Goal: Task Accomplishment & Management: Use online tool/utility

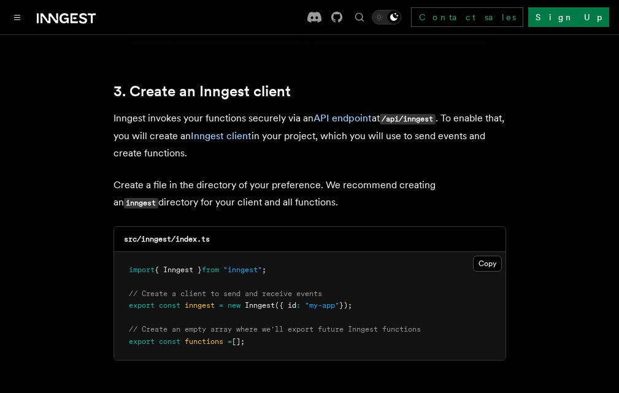
scroll to position [1533, 0]
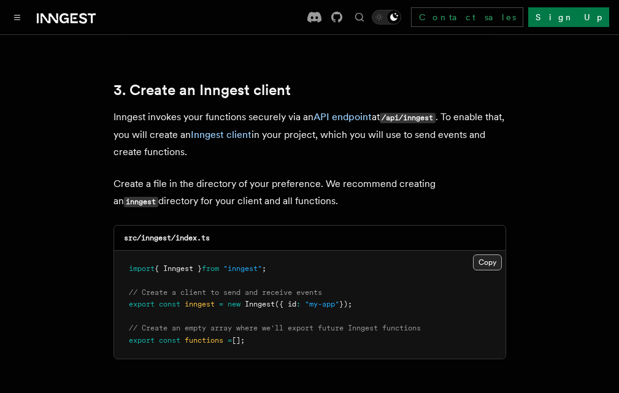
click at [502, 254] on button "Copy Copied" at bounding box center [487, 262] width 29 height 16
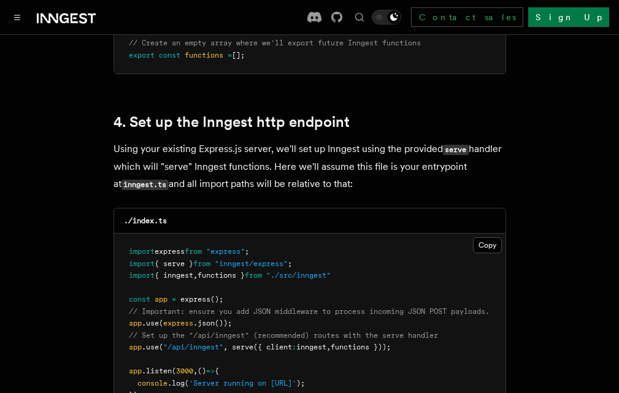
scroll to position [1839, 0]
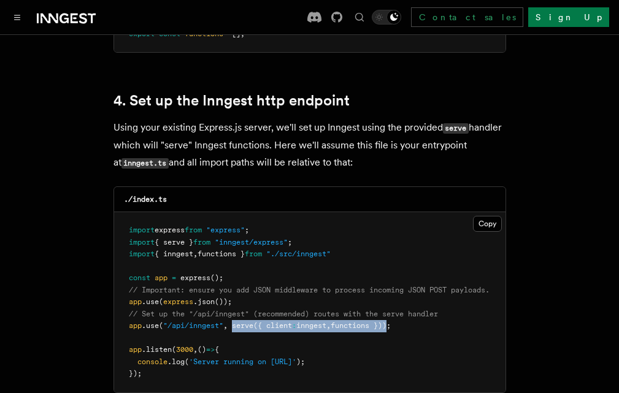
drag, startPoint x: 454, startPoint y: 302, endPoint x: 294, endPoint y: 303, distance: 160.0
click at [294, 321] on span "app .use ( "/api/inngest" , serve ({ client : inngest , functions }));" at bounding box center [260, 325] width 262 height 9
copy span "serve ({ client : inngest , functions })"
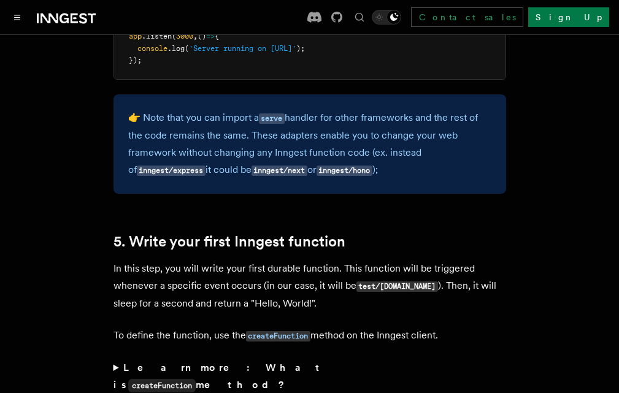
scroll to position [2268, 0]
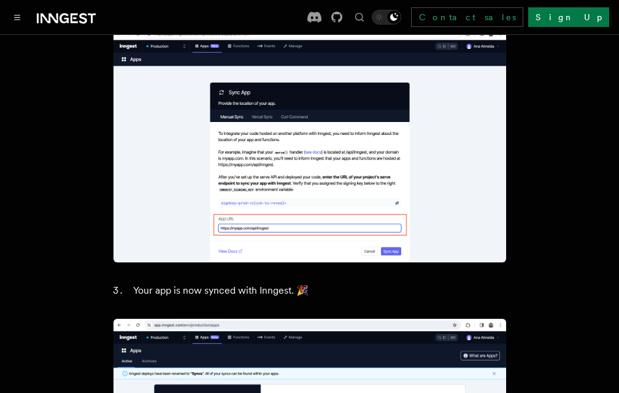
scroll to position [981, 0]
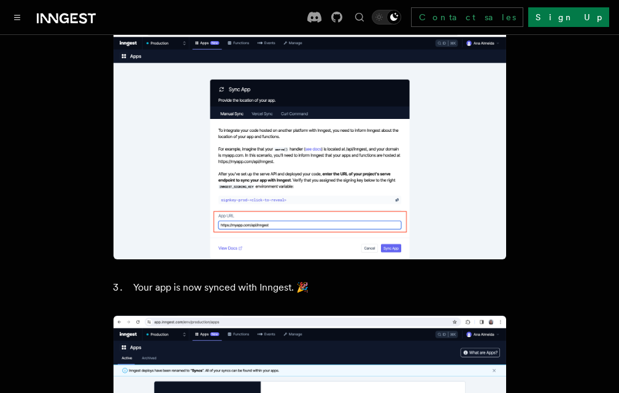
click at [400, 259] on img at bounding box center [309, 142] width 392 height 235
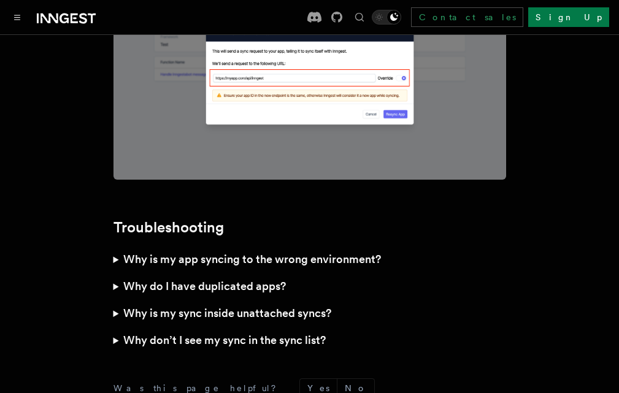
scroll to position [3478, 0]
